Goal: Book appointment/travel/reservation

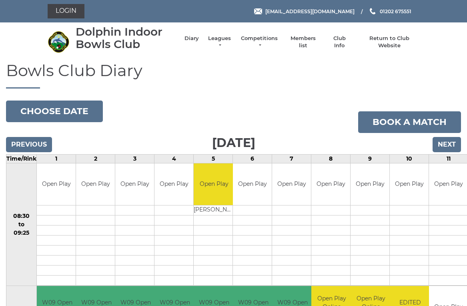
click at [39, 139] on input "Previous" at bounding box center [29, 144] width 46 height 15
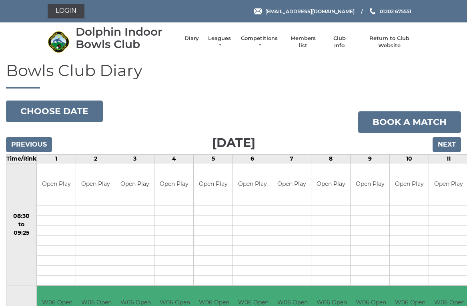
click at [448, 137] on input "Next" at bounding box center [446, 144] width 28 height 15
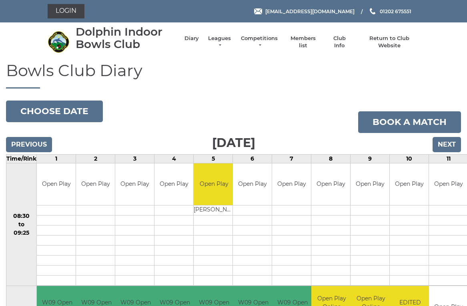
click at [451, 144] on input "Next" at bounding box center [446, 144] width 28 height 15
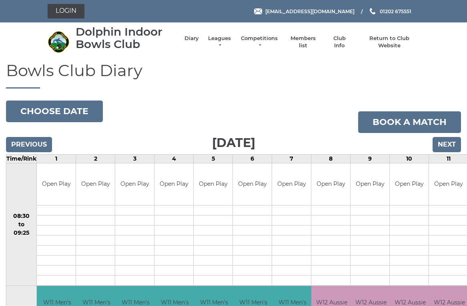
click at [438, 142] on input "Next" at bounding box center [446, 144] width 28 height 15
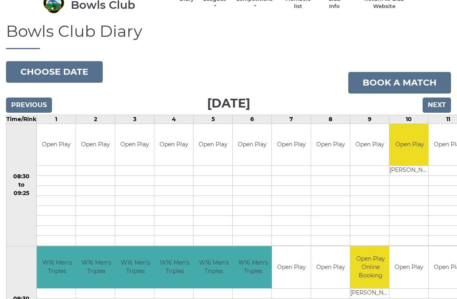
scroll to position [38, 0]
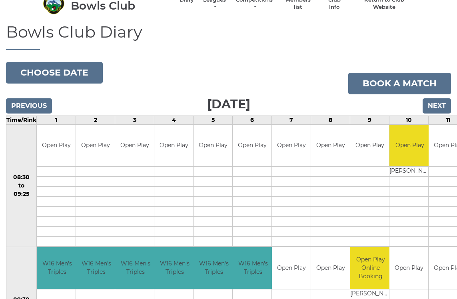
click at [437, 105] on input "Next" at bounding box center [437, 105] width 28 height 15
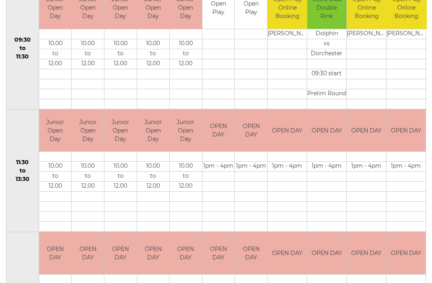
scroll to position [120, 0]
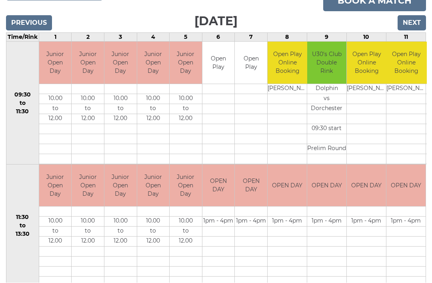
click at [406, 26] on input "Next" at bounding box center [412, 23] width 28 height 15
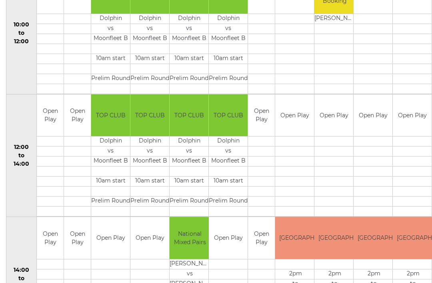
scroll to position [191, 0]
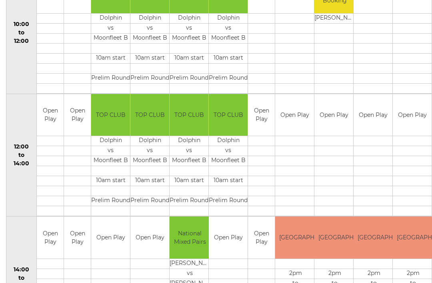
click at [52, 188] on td at bounding box center [50, 191] width 27 height 10
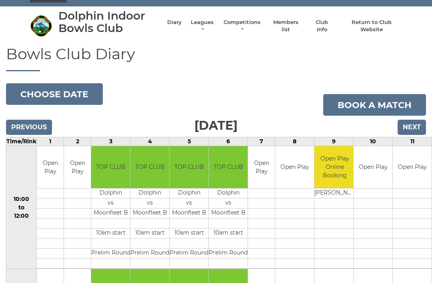
scroll to position [0, 0]
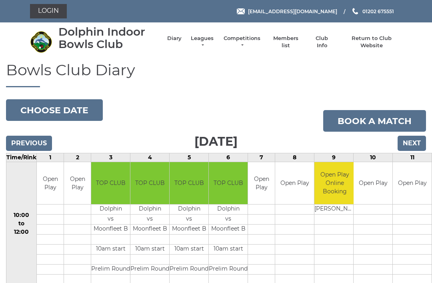
click at [410, 143] on input "Next" at bounding box center [412, 143] width 28 height 15
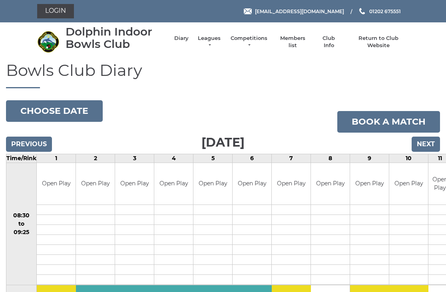
click at [423, 140] on input "Next" at bounding box center [426, 144] width 28 height 15
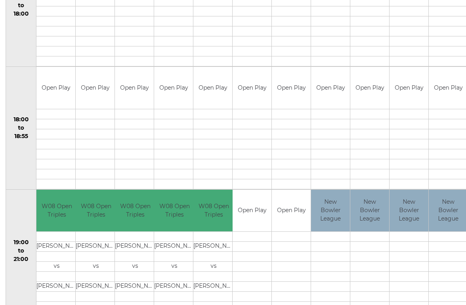
scroll to position [709, 1]
click at [27, 194] on td "19:00 to 21:00" at bounding box center [21, 250] width 30 height 123
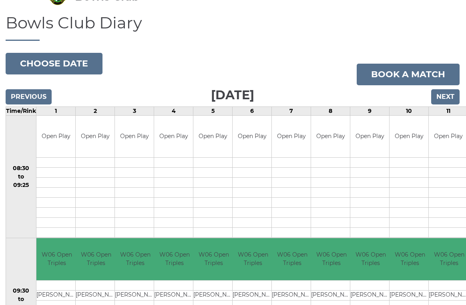
scroll to position [0, 0]
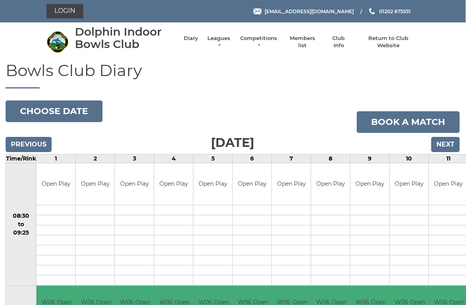
click at [38, 143] on input "Previous" at bounding box center [29, 144] width 46 height 15
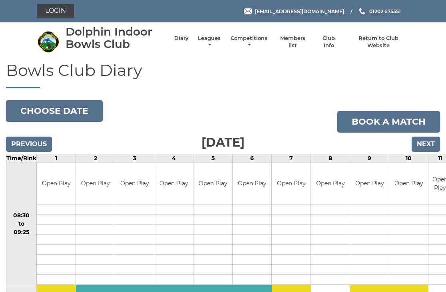
click at [36, 140] on input "Previous" at bounding box center [29, 144] width 46 height 15
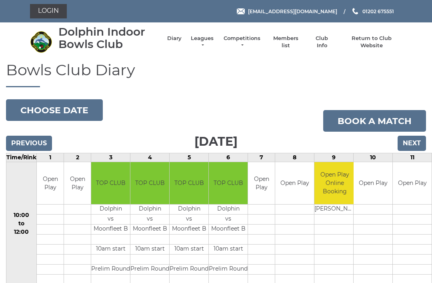
click at [39, 137] on input "Previous" at bounding box center [29, 143] width 46 height 15
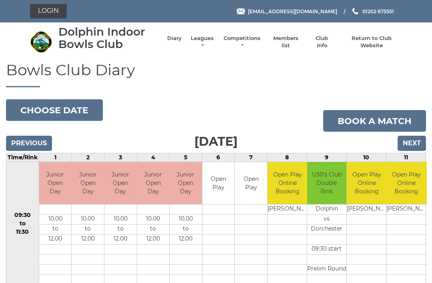
click at [38, 143] on input "Previous" at bounding box center [29, 143] width 46 height 15
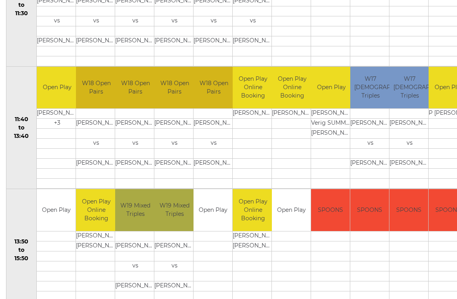
scroll to position [311, 0]
